Goal: Entertainment & Leisure: Consume media (video, audio)

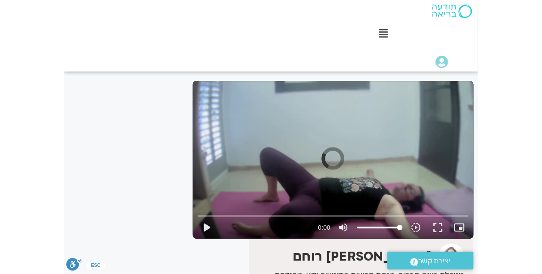
scroll to position [57, 0]
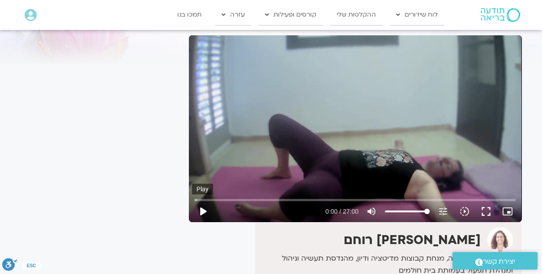
click at [204, 209] on button "play_arrow" at bounding box center [202, 211] width 21 height 21
drag, startPoint x: 205, startPoint y: 201, endPoint x: 229, endPoint y: 200, distance: 23.7
click at [229, 200] on input "Seek" at bounding box center [355, 199] width 321 height 5
click at [198, 215] on button "pause" at bounding box center [202, 211] width 21 height 21
drag, startPoint x: 230, startPoint y: 200, endPoint x: 164, endPoint y: 206, distance: 66.6
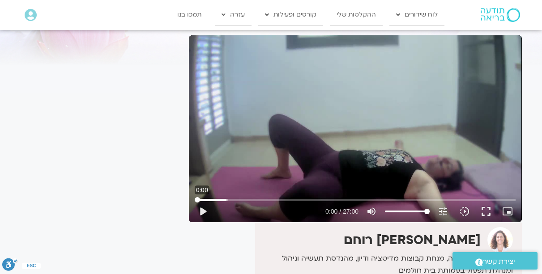
type input "0"
click at [195, 203] on input "Seek" at bounding box center [355, 199] width 321 height 5
click at [408, 215] on button "fullscreen" at bounding box center [485, 211] width 21 height 21
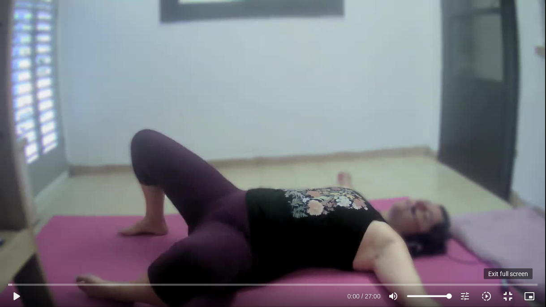
click at [408, 274] on button "fullscreen_exit" at bounding box center [507, 295] width 21 height 21
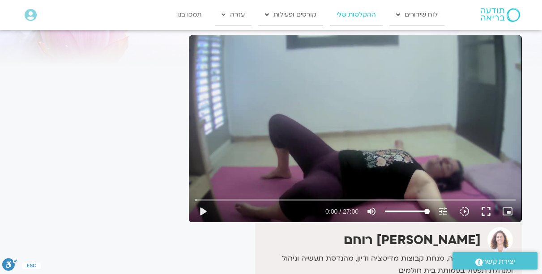
click at [363, 14] on link "ההקלטות שלי" at bounding box center [356, 14] width 53 height 21
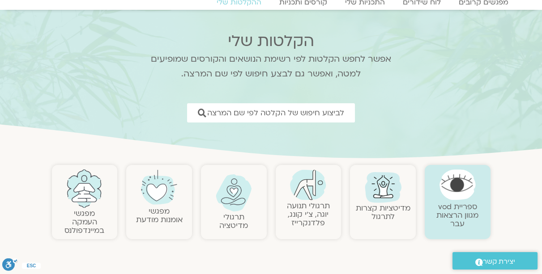
scroll to position [77, 0]
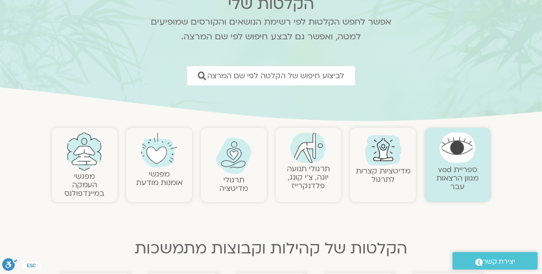
click at [301, 175] on link "תרגולי תנועה יוגה, צ׳י קונג, פלדנקרייז" at bounding box center [308, 177] width 43 height 27
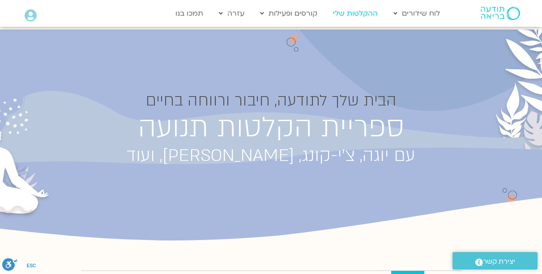
click at [363, 16] on link "ההקלטות שלי" at bounding box center [356, 13] width 54 height 17
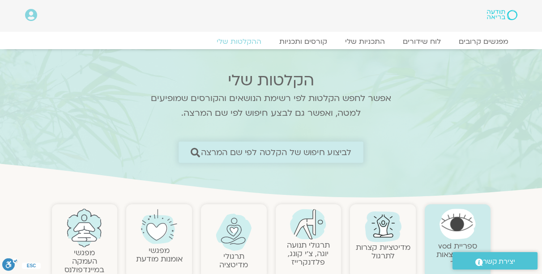
click at [295, 151] on span "לביצוע חיפוש של הקלטה לפי שם המרצה" at bounding box center [276, 152] width 151 height 9
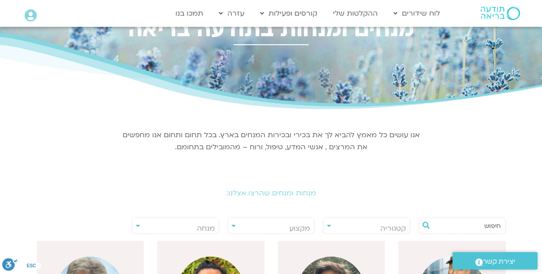
scroll to position [102, 0]
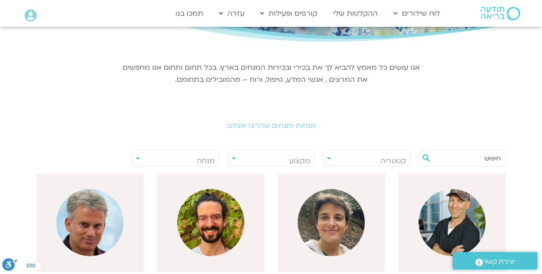
click at [476, 160] on input "text" at bounding box center [467, 158] width 68 height 15
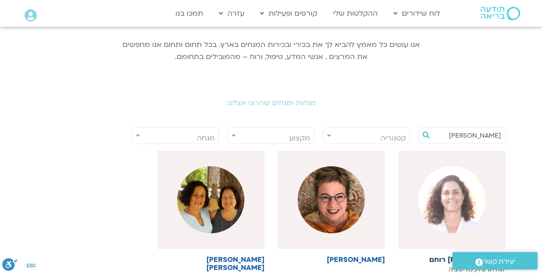
scroll to position [153, 0]
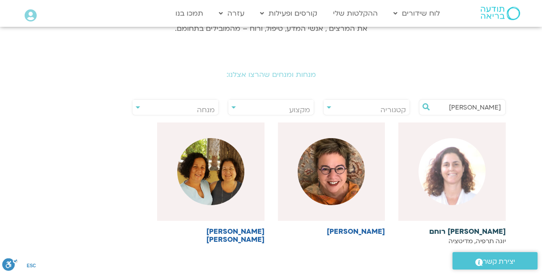
type input "אורנה"
click at [476, 158] on img at bounding box center [451, 171] width 67 height 67
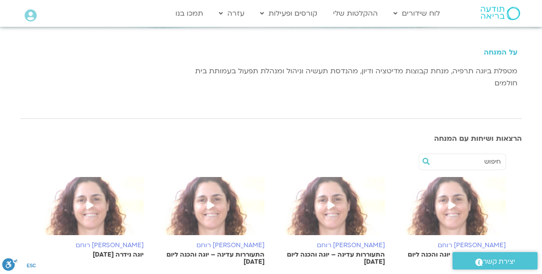
scroll to position [230, 0]
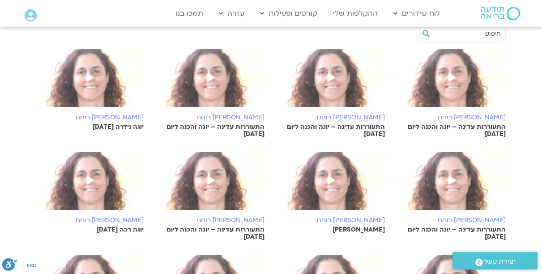
click at [461, 132] on p "התעוררות עדינה – יוגה והכנה ליום 31.7.25" at bounding box center [451, 131] width 107 height 14
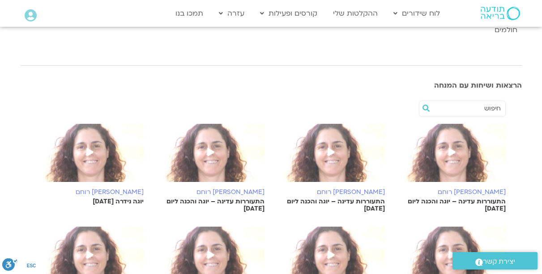
scroll to position [153, 0]
